Goal: Information Seeking & Learning: Learn about a topic

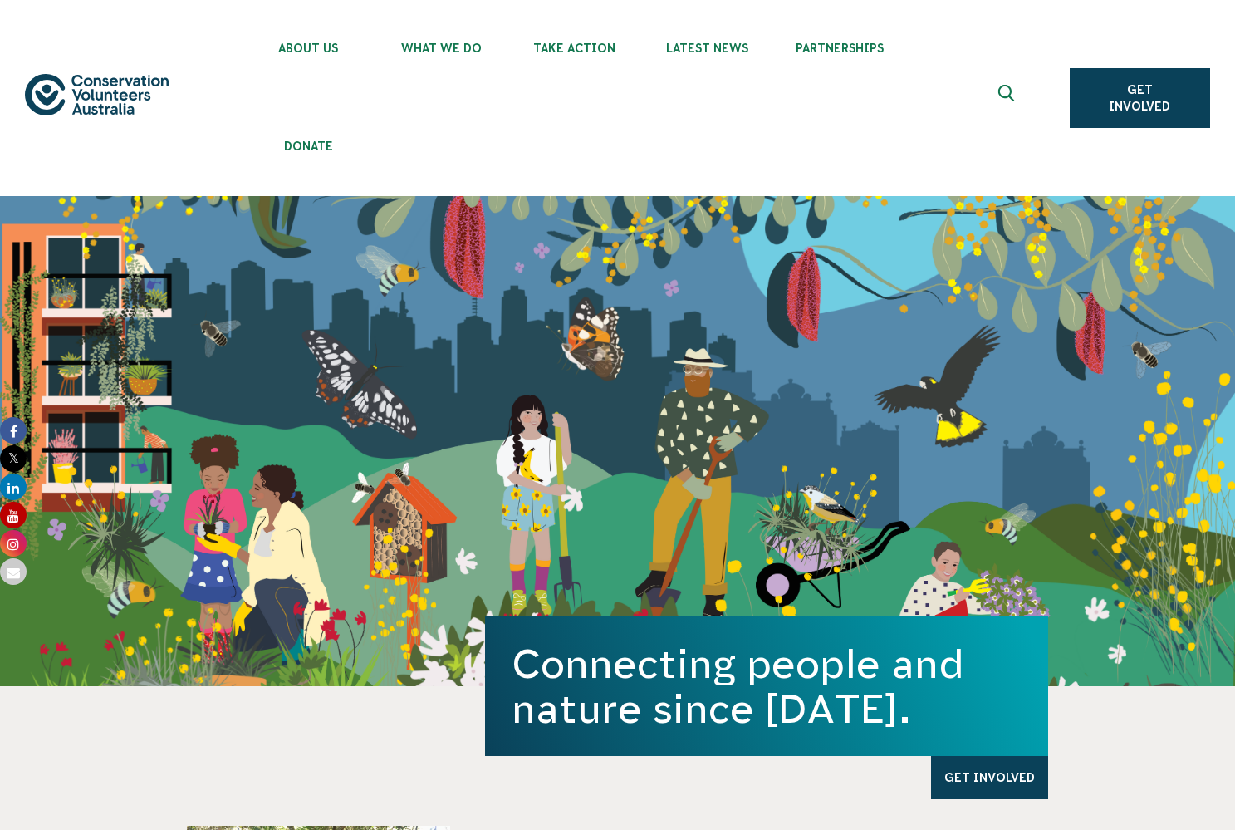
click at [1010, 99] on icon "Expand search box" at bounding box center [1008, 97] width 21 height 25
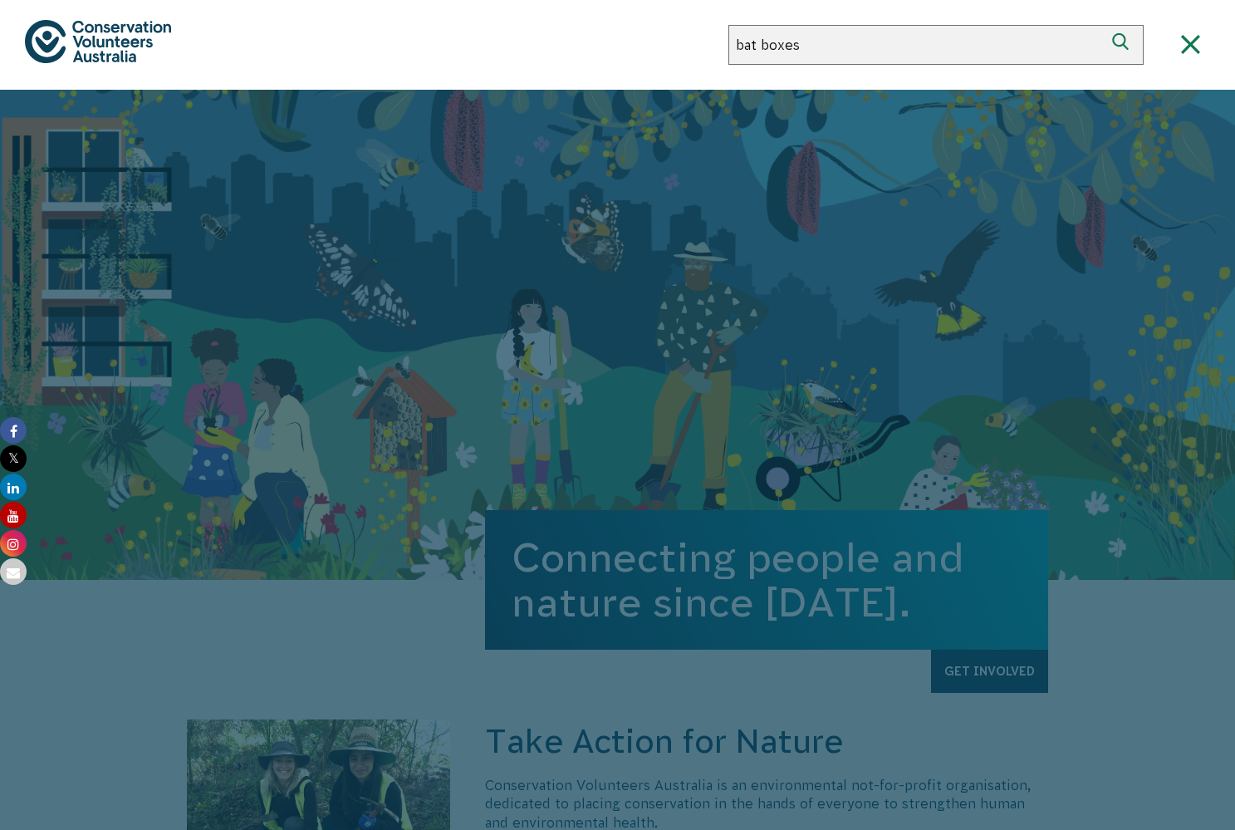
type input "bat boxes"
click at [1124, 45] on button "Search" at bounding box center [1124, 45] width 40 height 40
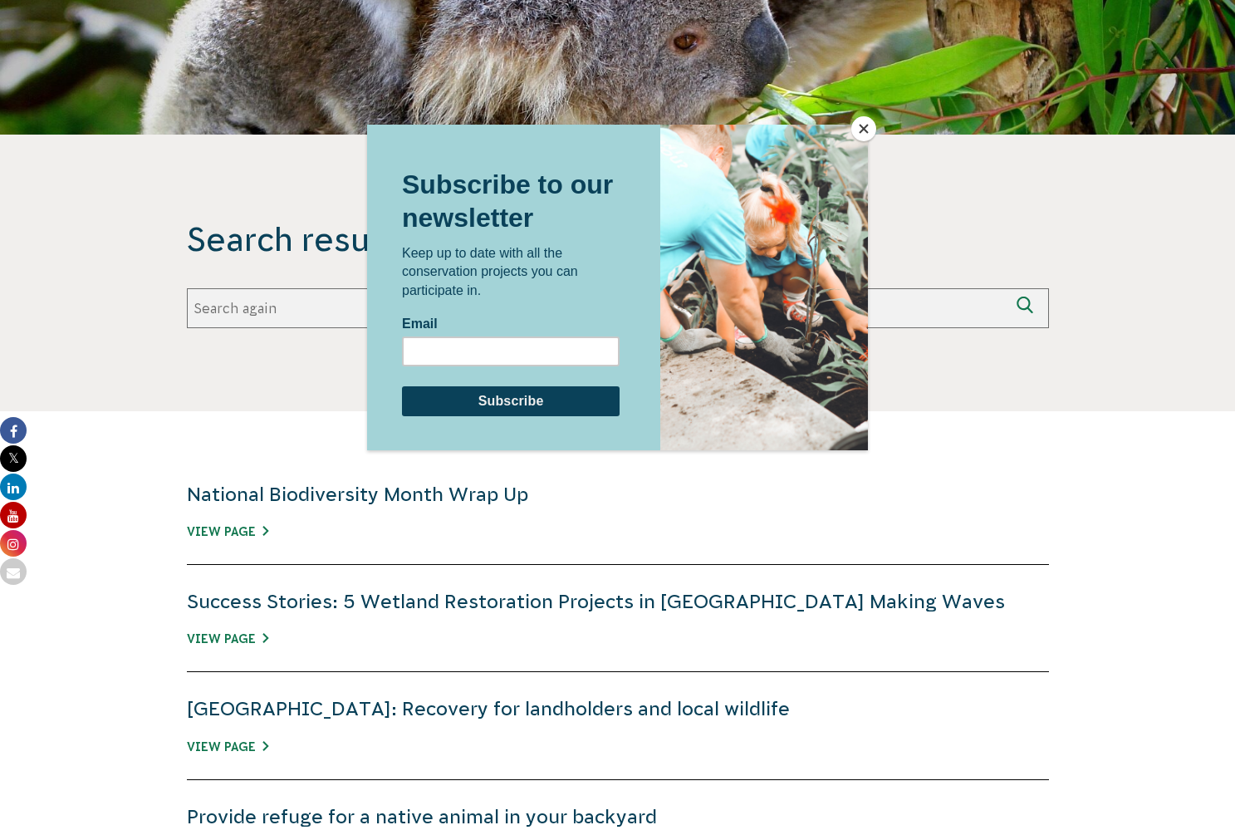
scroll to position [111, 0]
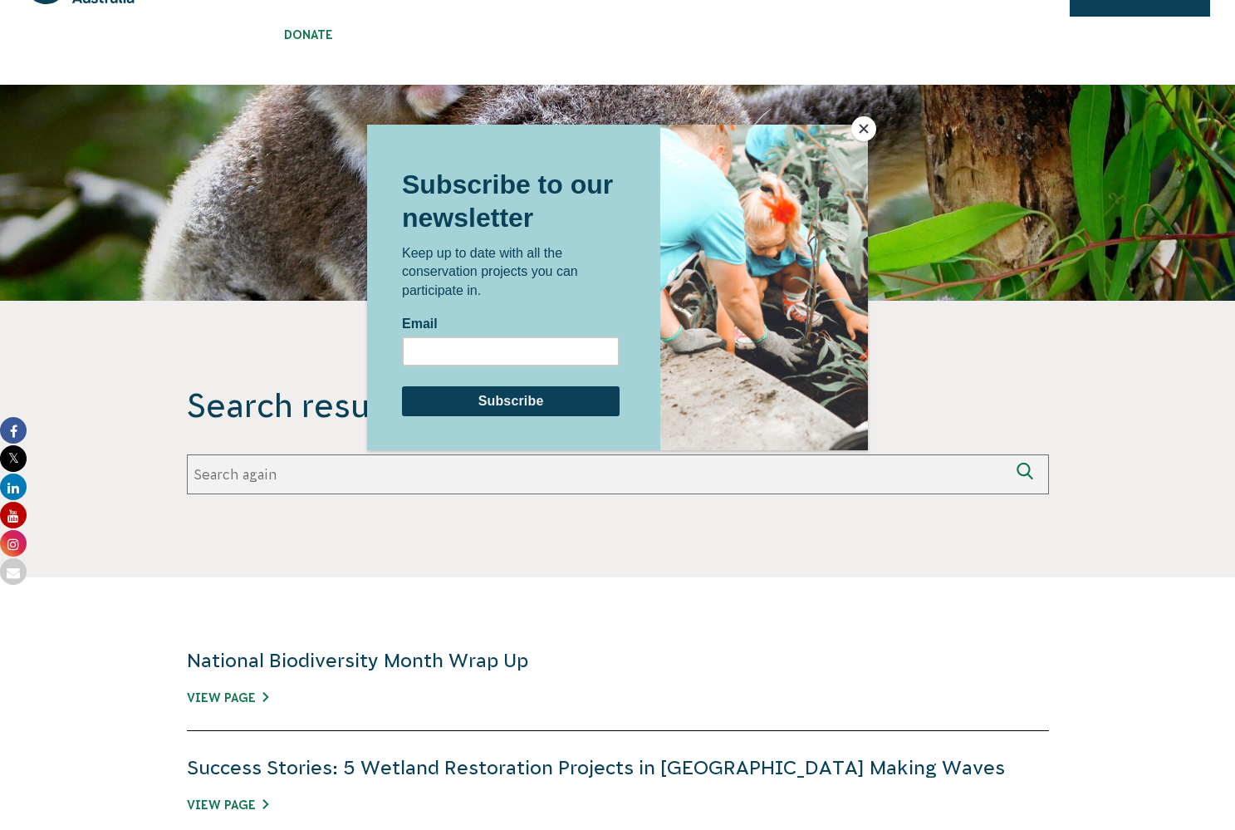
click at [243, 483] on div at bounding box center [617, 415] width 1235 height 830
click at [252, 479] on div at bounding box center [617, 415] width 1235 height 830
click at [871, 125] on button "Close" at bounding box center [863, 128] width 25 height 25
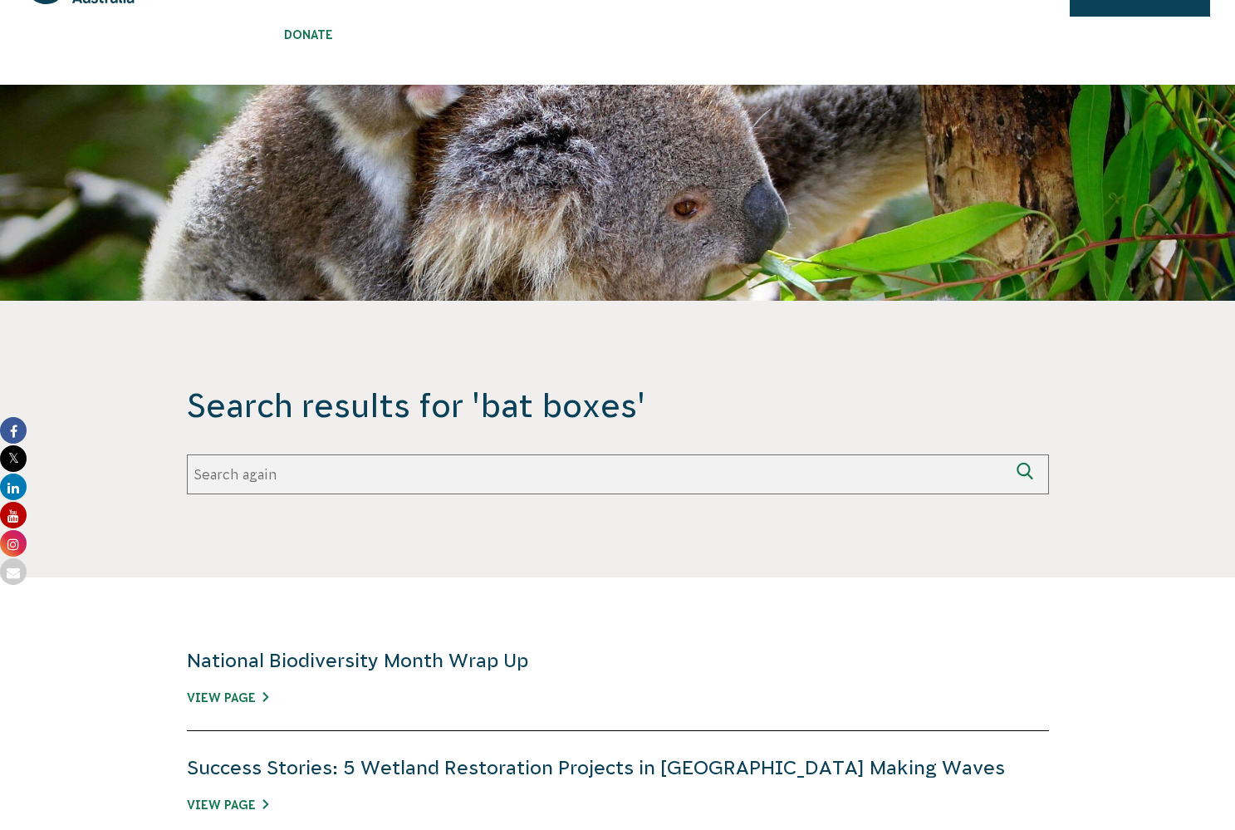
click at [359, 459] on input "Search again" at bounding box center [598, 474] width 822 height 40
type input "bats"
click at [1028, 474] on button "Search again" at bounding box center [1029, 474] width 40 height 40
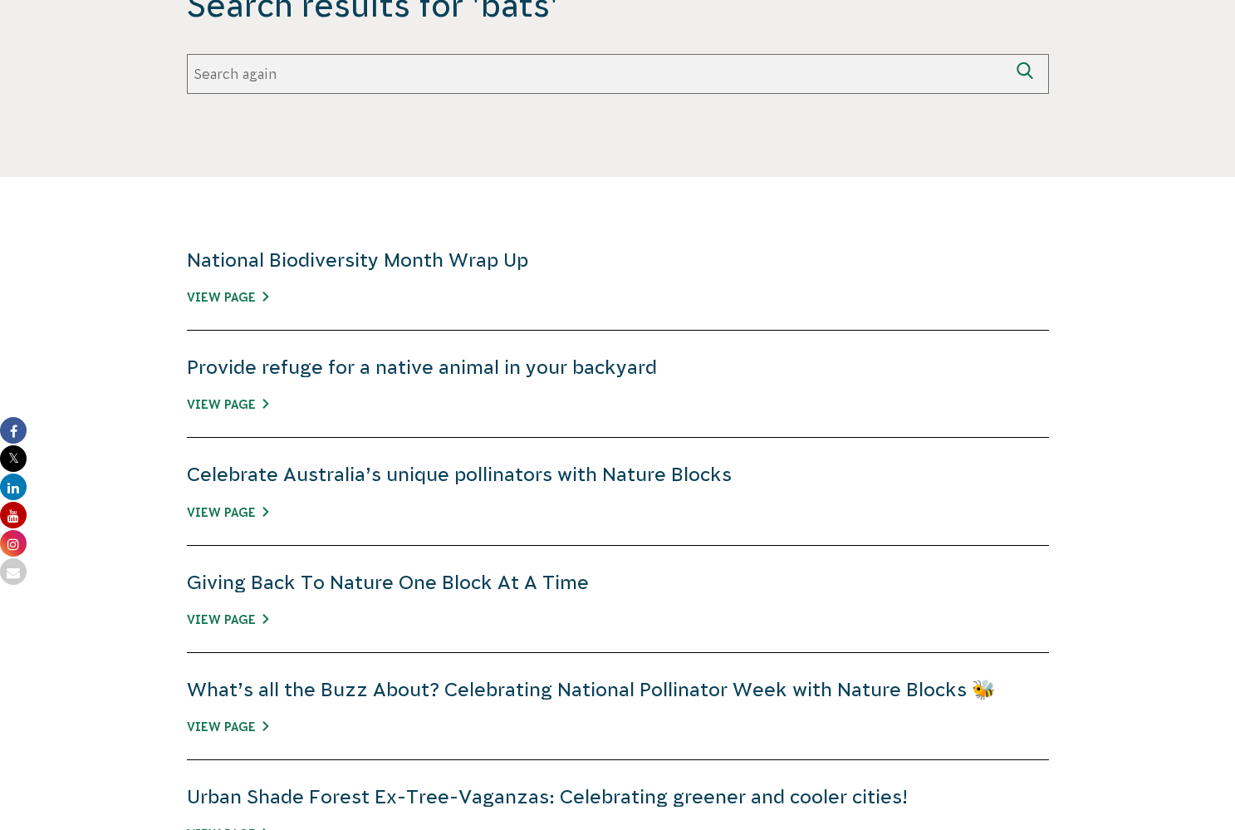
scroll to position [512, 0]
click at [351, 365] on link "Provide refuge for a native animal in your backyard" at bounding box center [422, 366] width 470 height 22
